Goal: Task Accomplishment & Management: Use online tool/utility

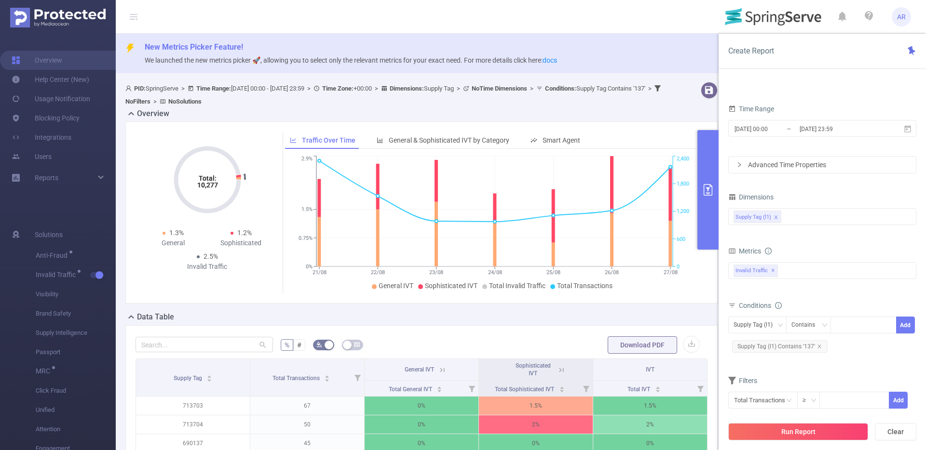
scroll to position [86, 0]
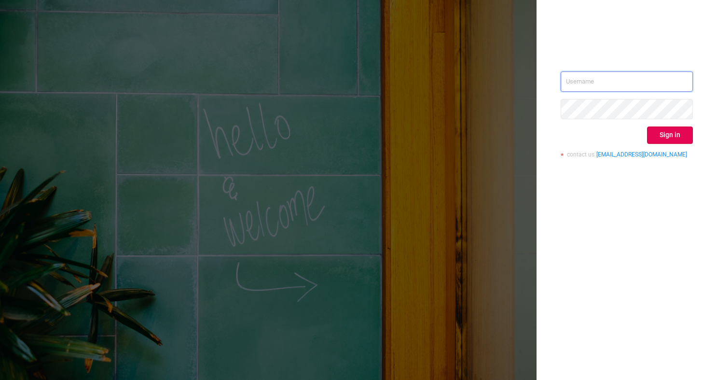
click at [601, 75] on input "text" at bounding box center [626, 81] width 132 height 20
type input "ashley@protected.media"
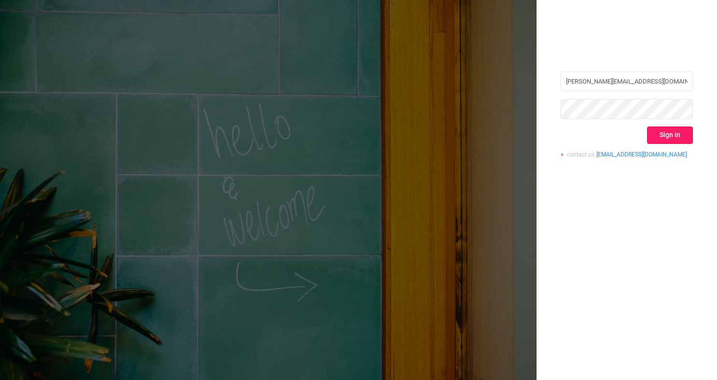
click at [666, 129] on button "Sign in" at bounding box center [670, 134] width 46 height 17
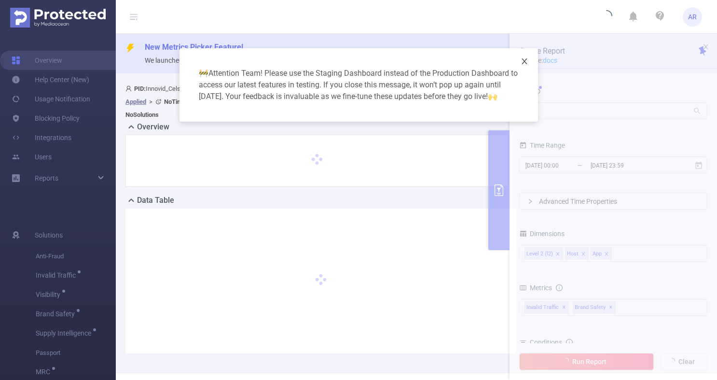
click at [524, 62] on icon "icon: close" at bounding box center [524, 61] width 8 height 8
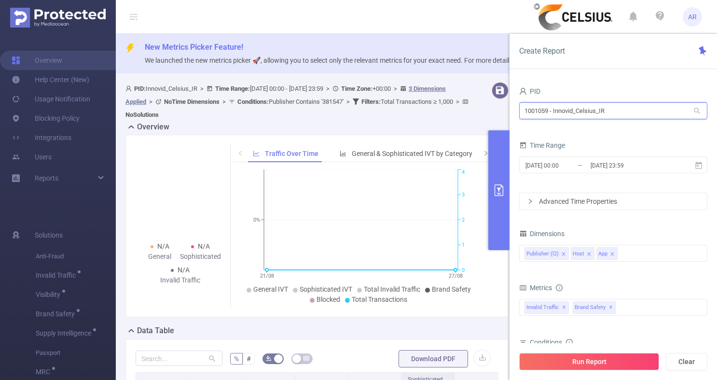
click at [591, 110] on input "1001059 - Innovid_Celsius_IR" at bounding box center [613, 110] width 188 height 17
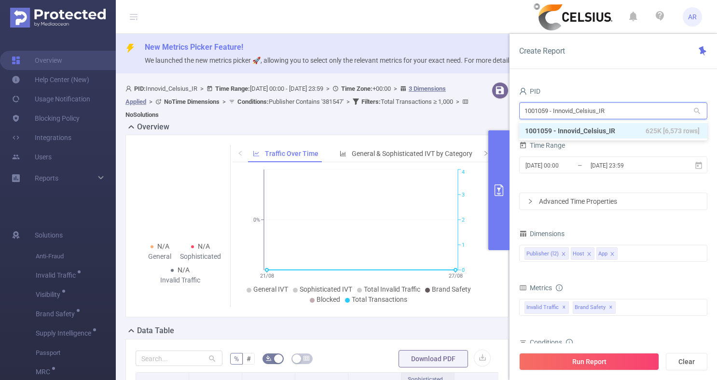
click at [591, 110] on input "1001059 - Innovid_Celsius_IR" at bounding box center [613, 110] width 188 height 17
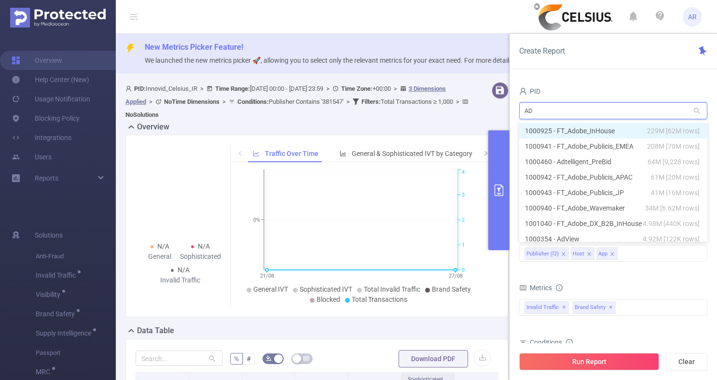
type input "ADO"
click at [600, 131] on li "1000925 - FT_Adobe_InHouse 229M [62M rows]" at bounding box center [613, 130] width 188 height 15
